Goal: Task Accomplishment & Management: Complete application form

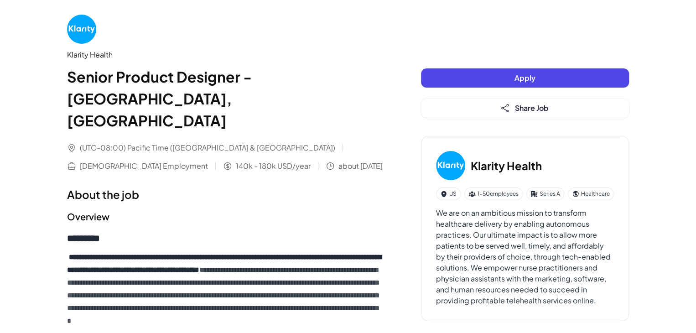
click at [512, 77] on button "Apply" at bounding box center [525, 77] width 208 height 19
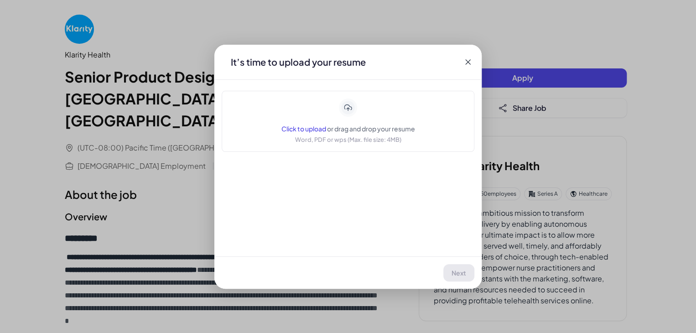
click at [341, 132] on span "or drag and drop your resume" at bounding box center [371, 129] width 88 height 8
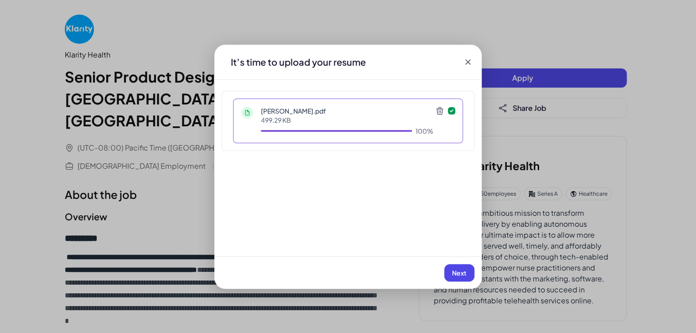
click at [460, 272] on span "Next" at bounding box center [459, 273] width 15 height 8
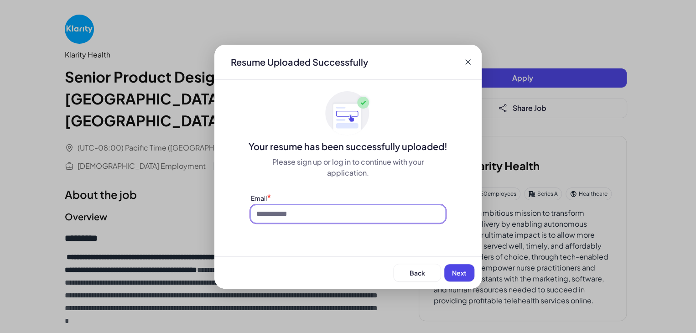
click at [367, 216] on input at bounding box center [348, 213] width 194 height 17
type input "**********"
click at [458, 272] on span "Next" at bounding box center [459, 273] width 15 height 8
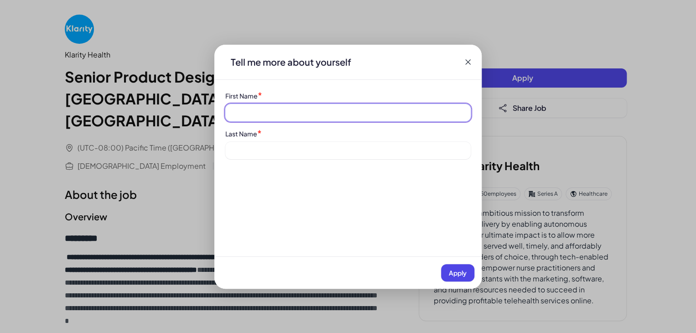
click at [266, 105] on input at bounding box center [347, 112] width 245 height 17
type input "*****"
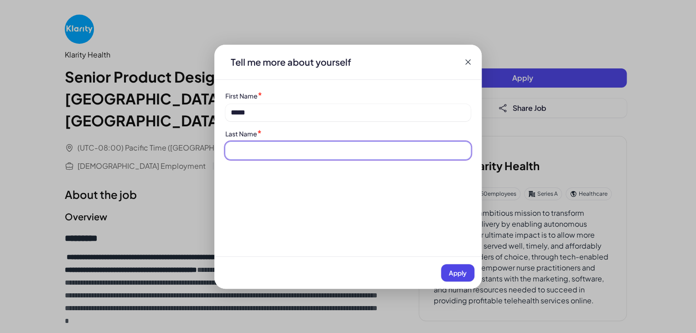
click at [265, 148] on input at bounding box center [347, 150] width 245 height 17
type input "*******"
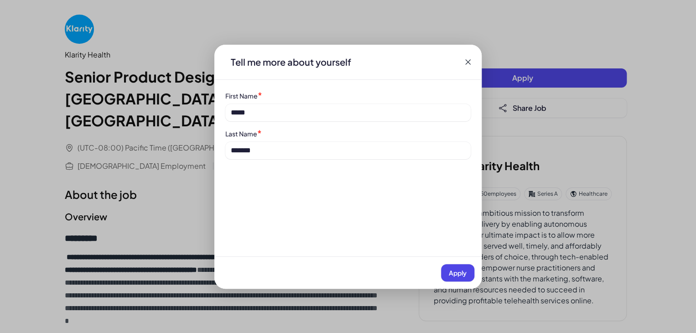
click at [452, 268] on button "Apply" at bounding box center [457, 272] width 33 height 17
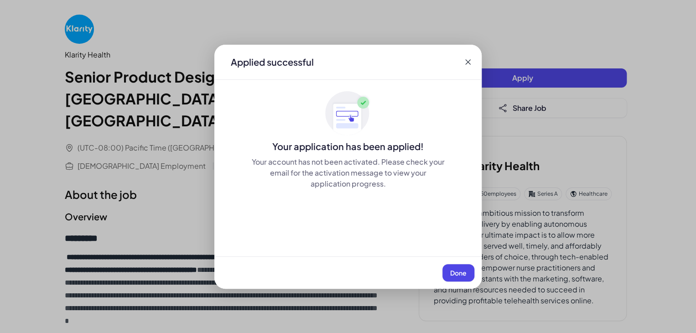
click at [462, 277] on button "Done" at bounding box center [459, 272] width 32 height 17
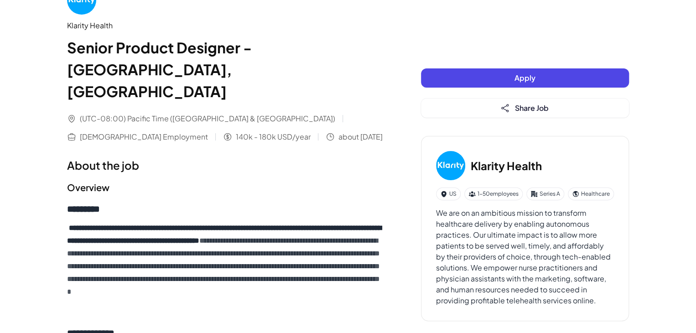
scroll to position [46, 0]
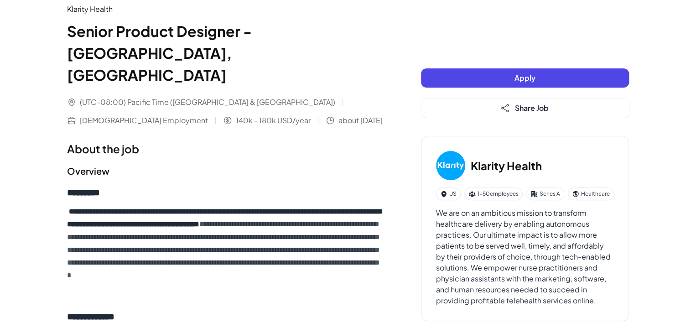
click at [82, 10] on div "Klarity Health" at bounding box center [226, 9] width 318 height 11
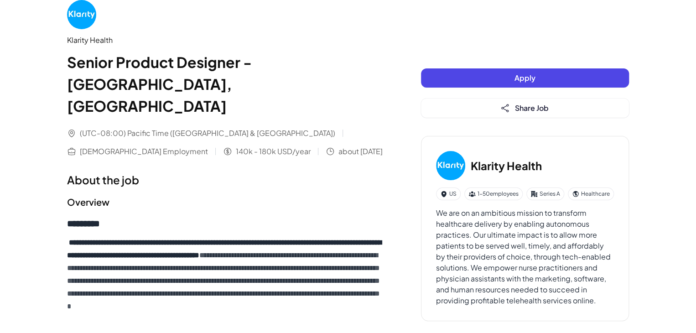
scroll to position [0, 0]
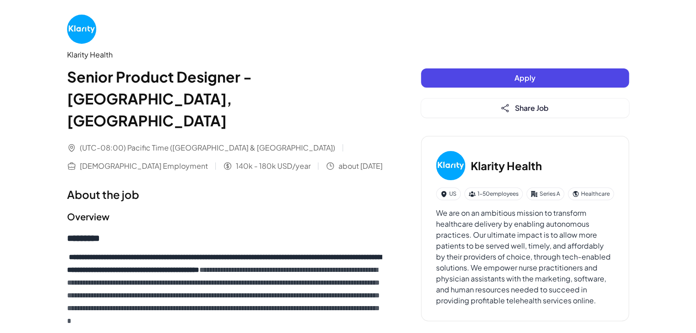
click at [84, 31] on img at bounding box center [81, 29] width 29 height 29
click at [85, 53] on div "Klarity Health" at bounding box center [226, 54] width 318 height 11
click at [87, 57] on div "Klarity Health" at bounding box center [226, 54] width 318 height 11
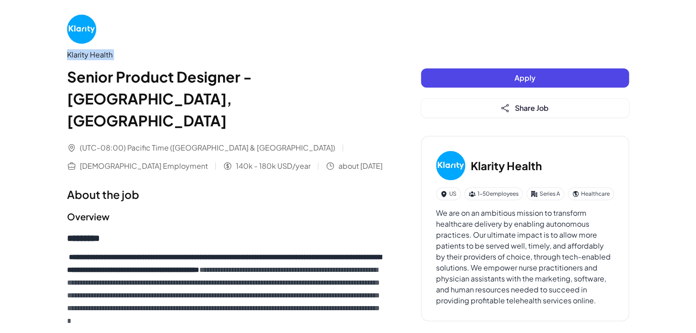
click at [87, 57] on div "Klarity Health" at bounding box center [226, 54] width 318 height 11
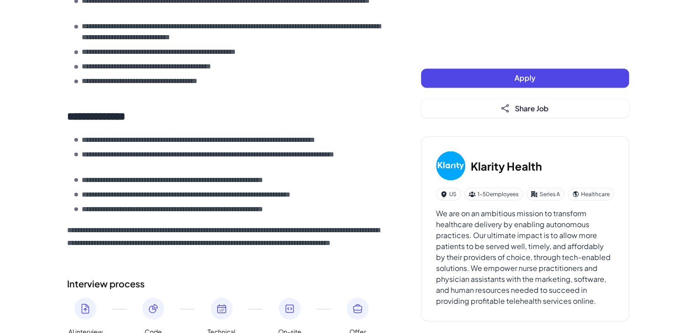
scroll to position [809, 0]
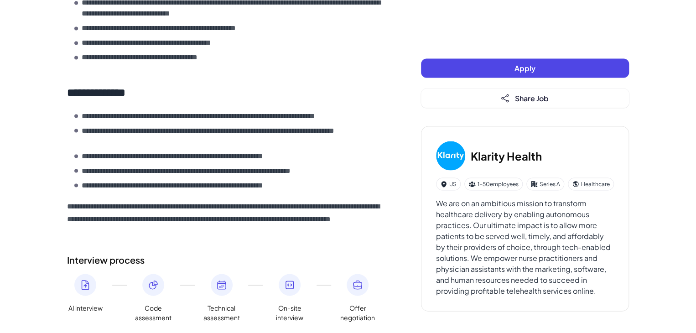
click at [474, 147] on h3 "Klarity Health" at bounding box center [506, 155] width 71 height 16
click at [475, 147] on h3 "Klarity Health" at bounding box center [506, 155] width 71 height 16
click at [490, 147] on h3 "Klarity Health" at bounding box center [506, 155] width 71 height 16
click at [491, 147] on h3 "Klarity Health" at bounding box center [506, 155] width 71 height 16
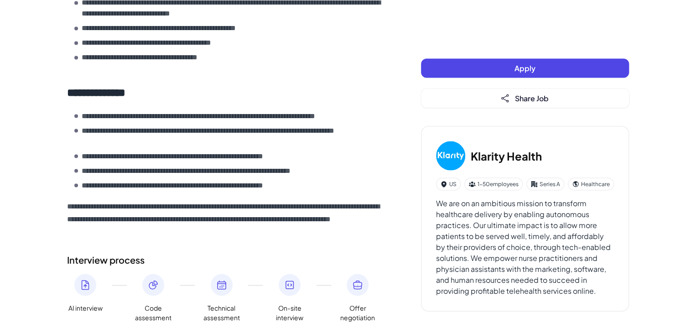
click at [493, 147] on h3 "Klarity Health" at bounding box center [506, 155] width 71 height 16
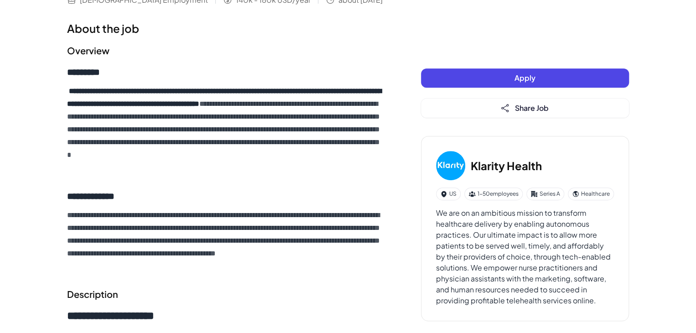
scroll to position [0, 0]
